Goal: Task Accomplishment & Management: Manage account settings

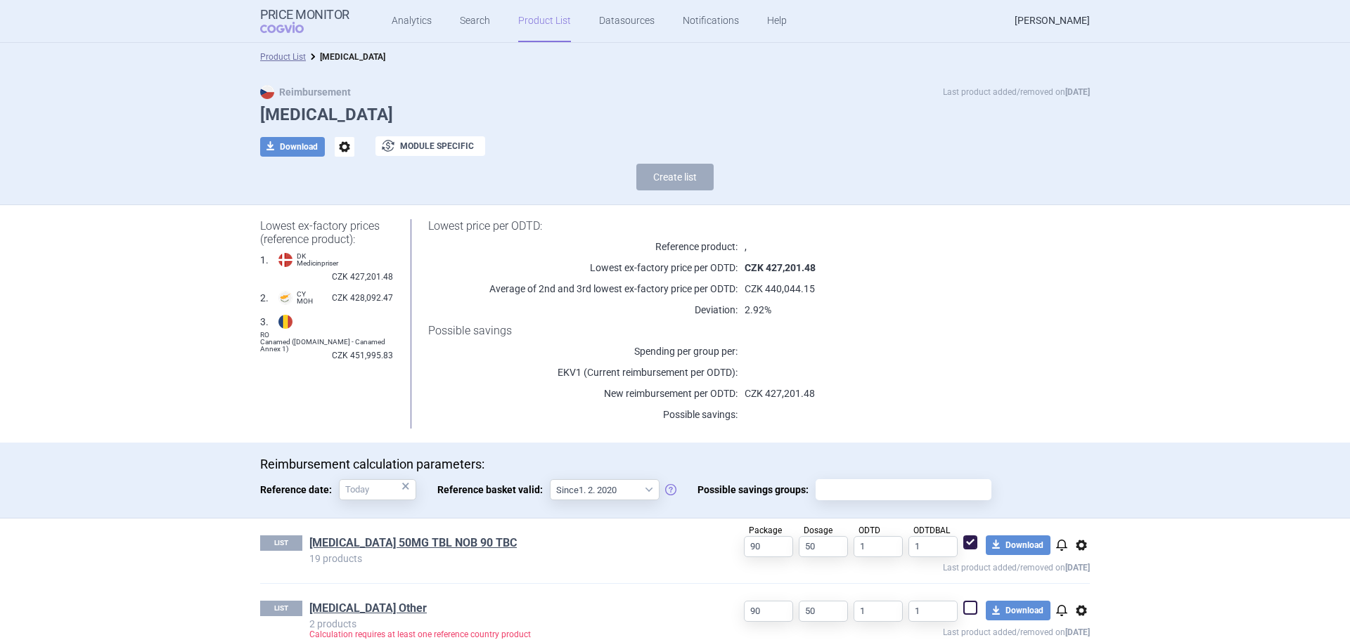
click at [1067, 14] on link "Veronika Damborská" at bounding box center [1051, 21] width 75 height 42
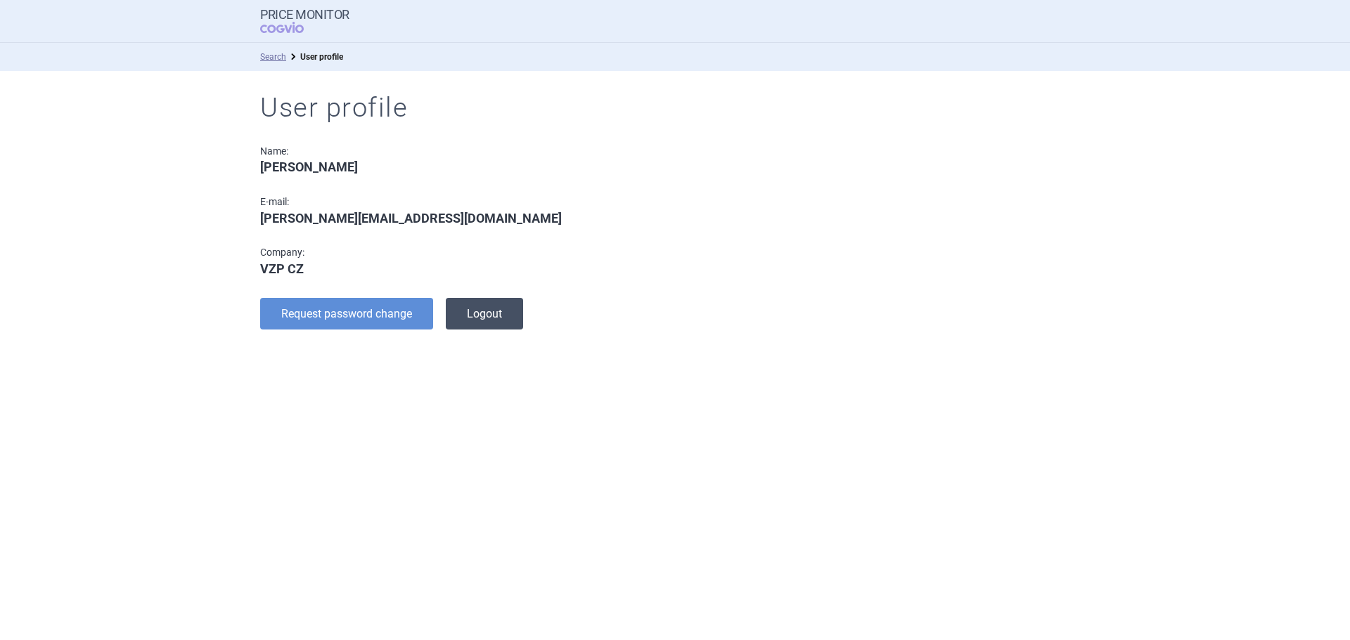
click at [482, 312] on button "Logout" at bounding box center [484, 314] width 77 height 32
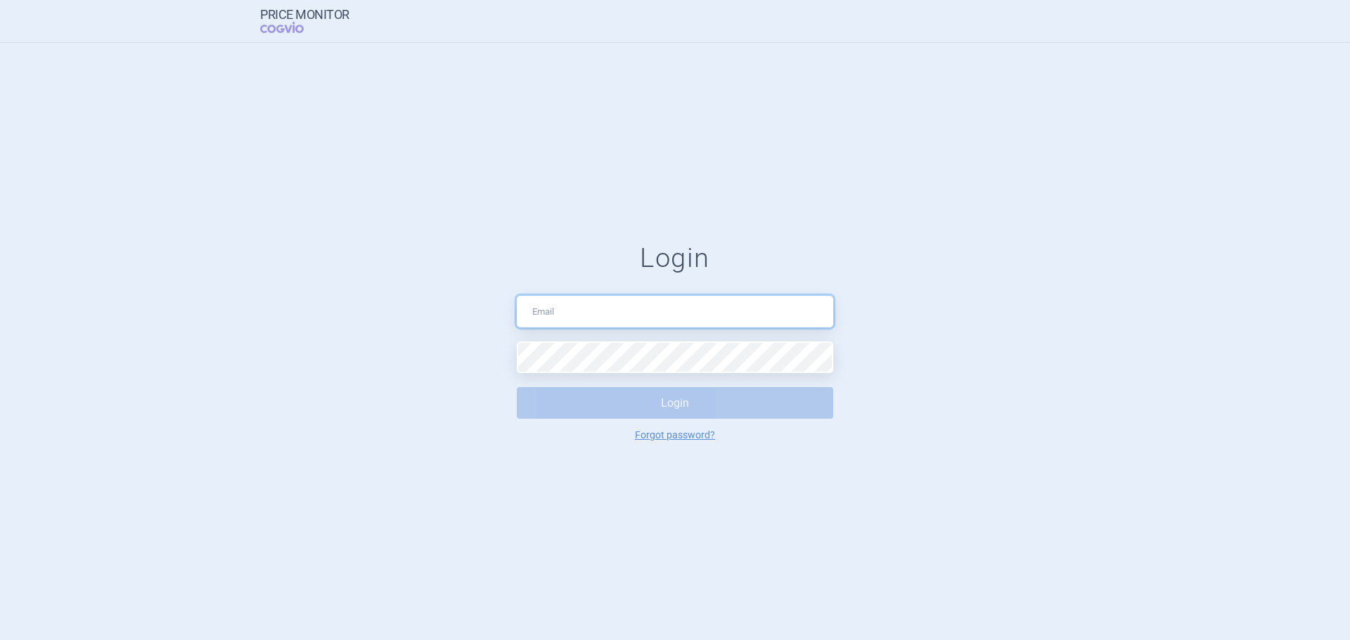
click at [716, 307] on input "text" at bounding box center [675, 312] width 316 height 32
type input "[EMAIL_ADDRESS][DOMAIN_NAME]"
click at [645, 340] on div "Login price.monitor@vzp.cz Login Forgot password?" at bounding box center [675, 342] width 316 height 198
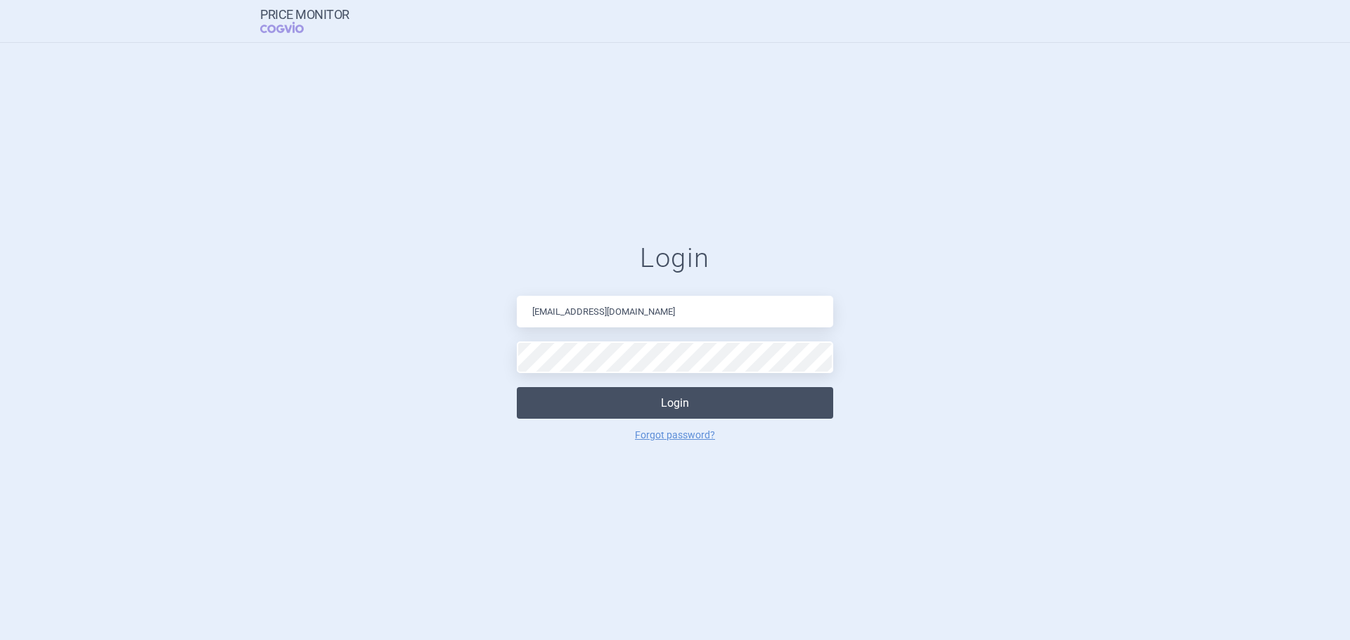
click at [699, 416] on button "Login" at bounding box center [675, 403] width 316 height 32
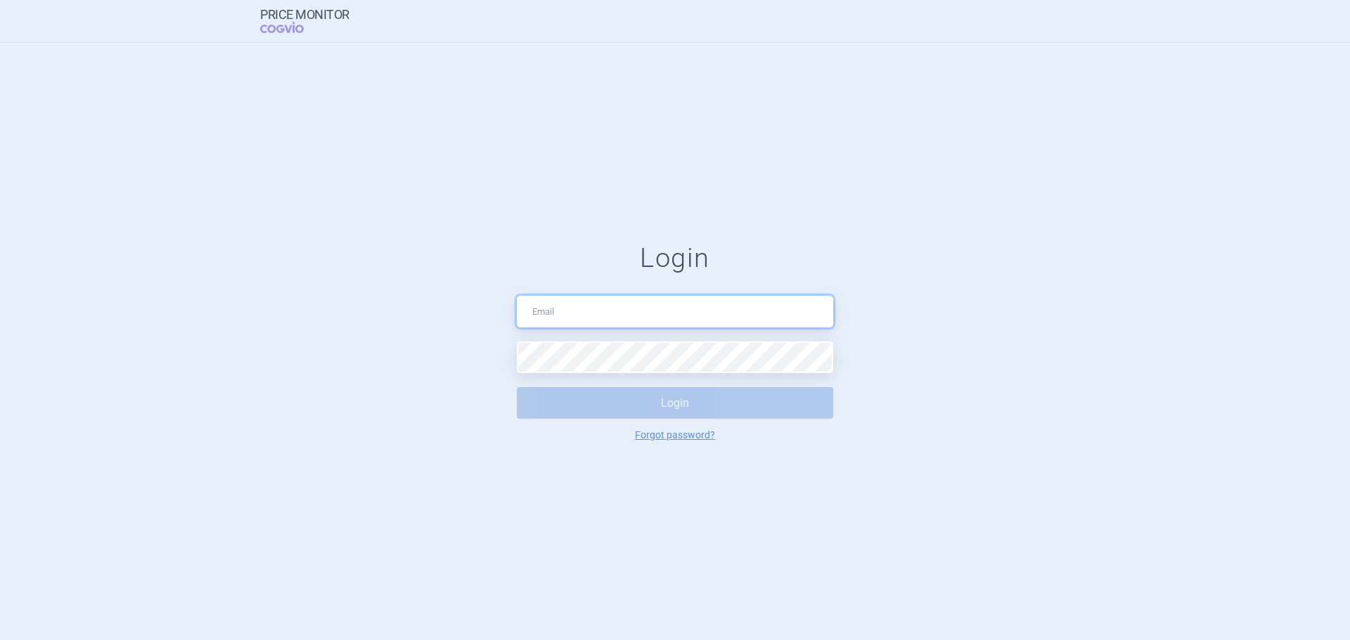
click at [614, 305] on input "text" at bounding box center [675, 312] width 316 height 32
type input "[EMAIL_ADDRESS][DOMAIN_NAME]"
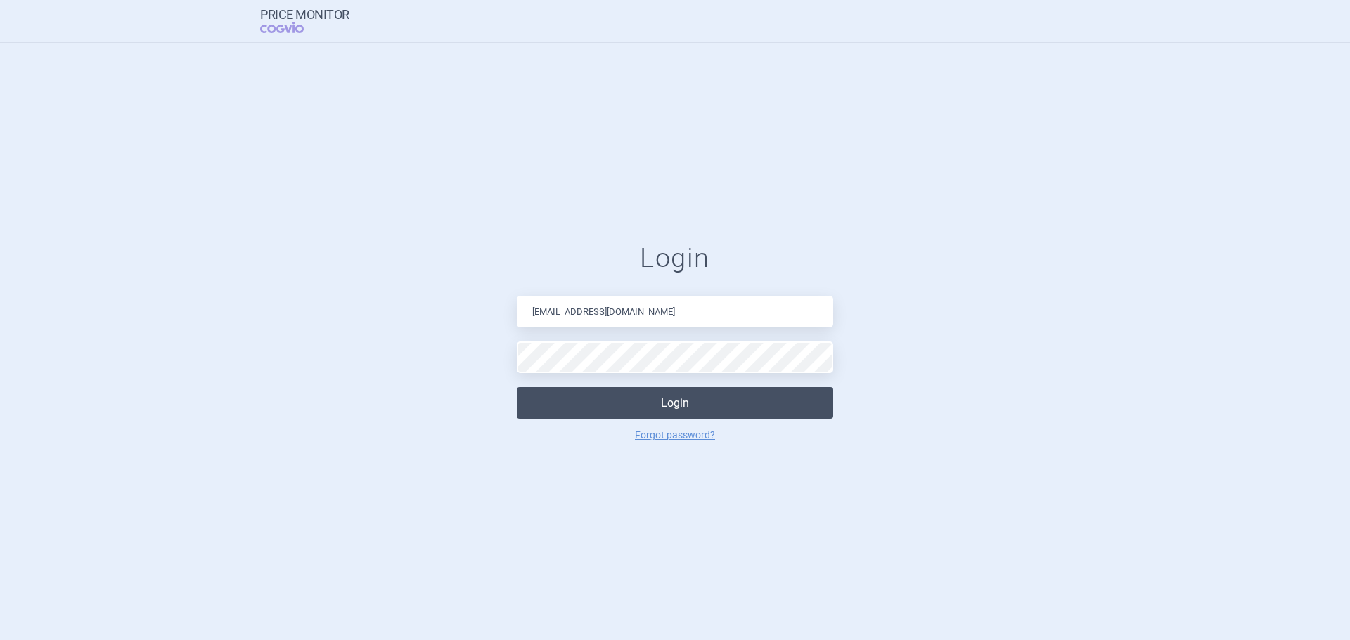
click at [627, 399] on button "Login" at bounding box center [675, 403] width 316 height 32
